Goal: Task Accomplishment & Management: Use online tool/utility

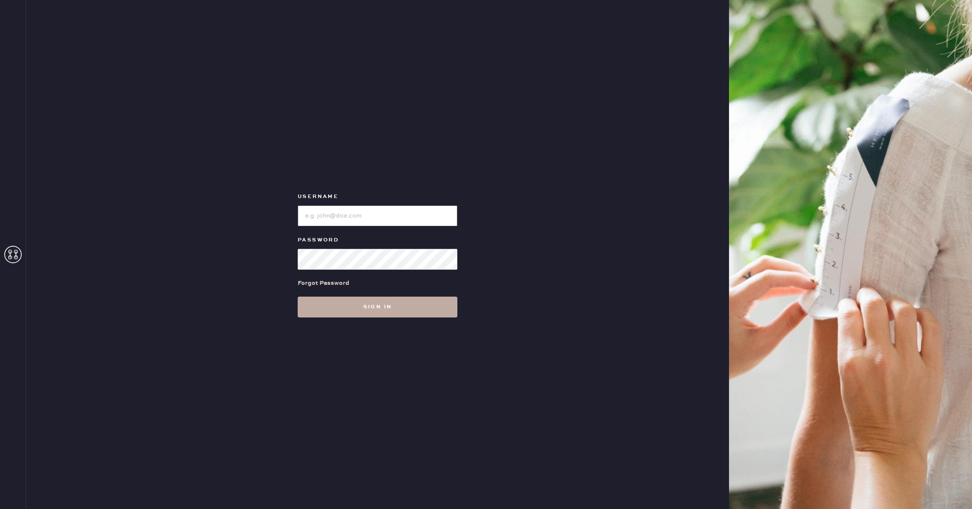
type input "reformationwilliamsburg"
click at [345, 303] on button "Sign in" at bounding box center [378, 306] width 160 height 21
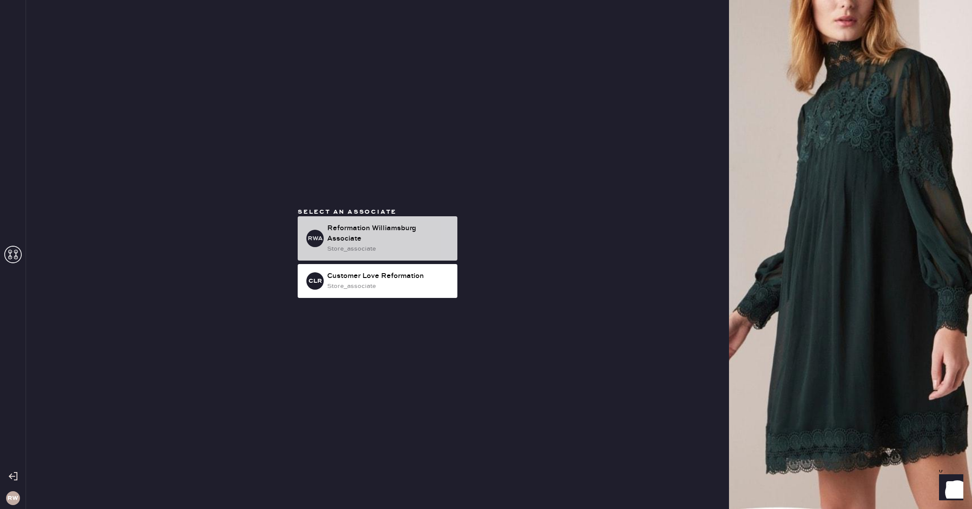
drag, startPoint x: 357, startPoint y: 250, endPoint x: 363, endPoint y: 250, distance: 5.6
click at [361, 250] on div "store_associate" at bounding box center [388, 249] width 123 height 10
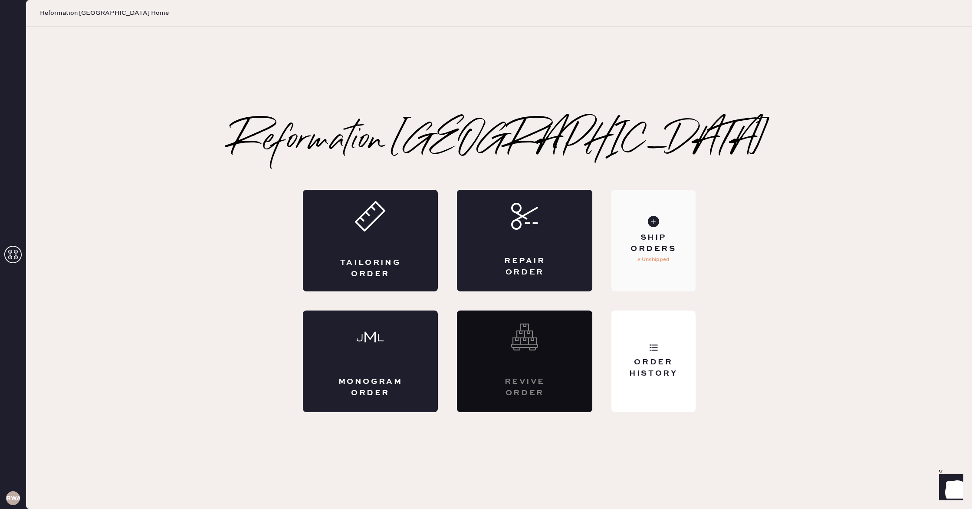
click at [682, 247] on div "Ship Orders" at bounding box center [654, 243] width 70 height 22
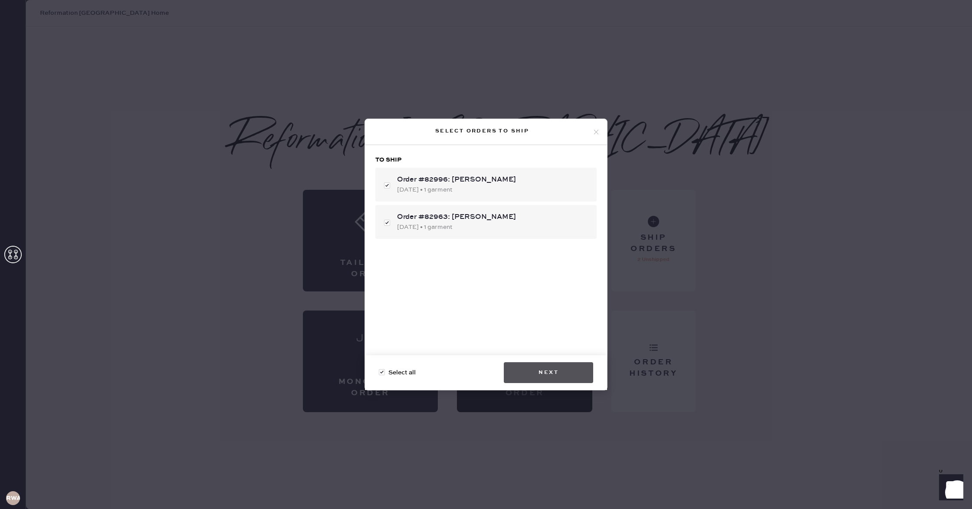
click at [525, 378] on button "Next" at bounding box center [548, 372] width 89 height 21
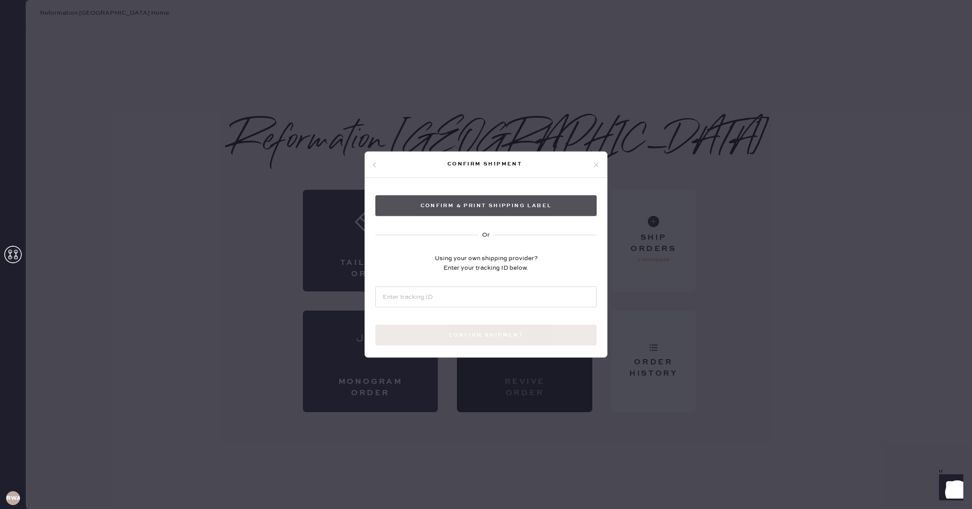
click at [471, 200] on button "Confirm & Print shipping label" at bounding box center [486, 205] width 221 height 21
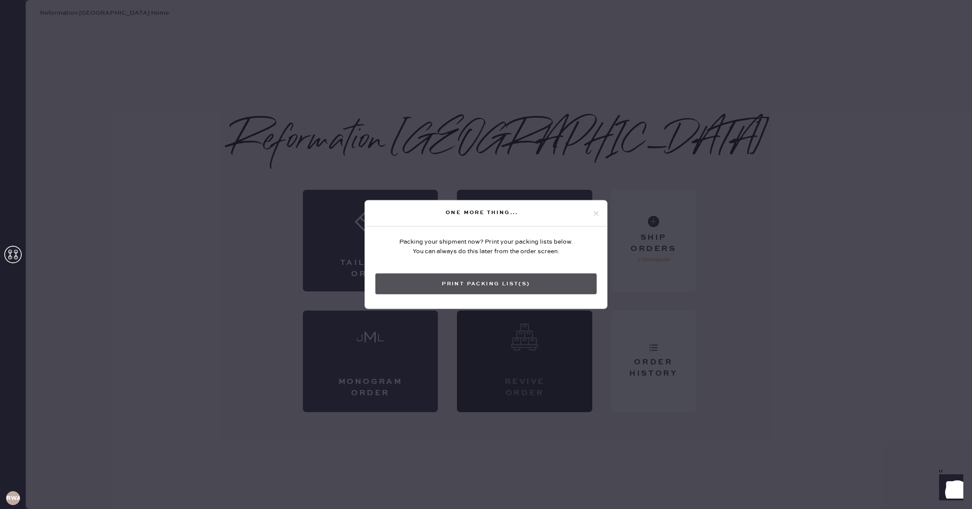
click at [578, 279] on button "Print Packing List(s)" at bounding box center [486, 283] width 221 height 21
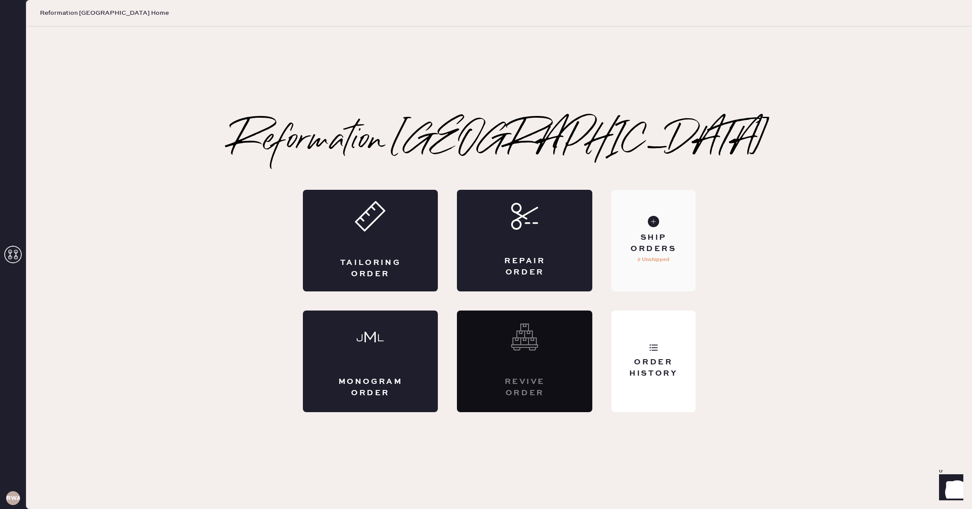
click at [662, 269] on div "Ship Orders 2 Unshipped" at bounding box center [654, 241] width 84 height 102
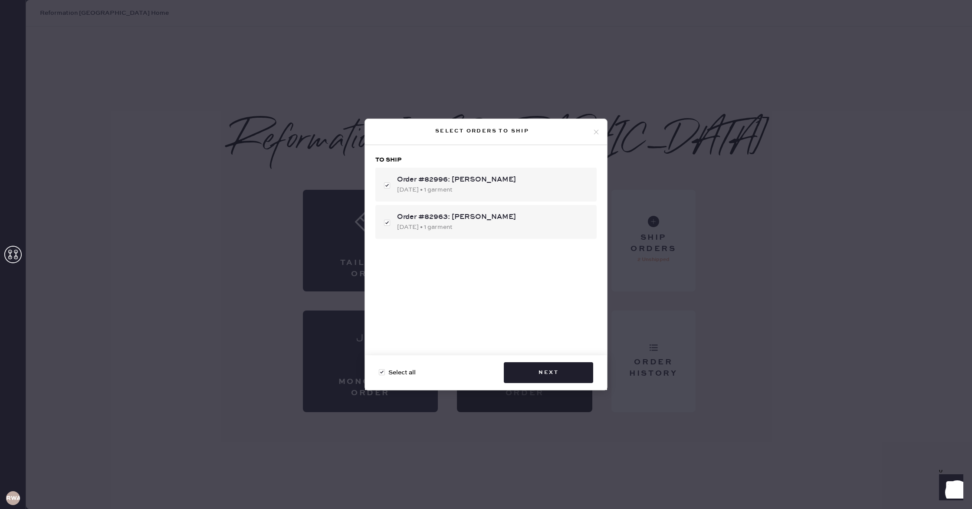
click at [733, 362] on div "Select orders to ship To ship Order #82996: [PERSON_NAME] [DATE] • 1 garment Or…" at bounding box center [486, 254] width 972 height 509
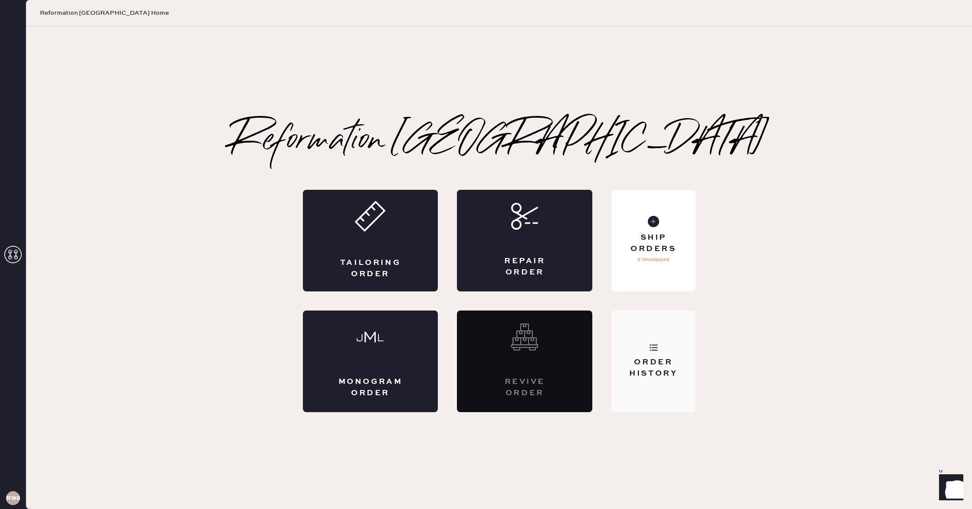
click at [637, 344] on div "Order History" at bounding box center [654, 361] width 84 height 102
